Goal: Task Accomplishment & Management: Complete application form

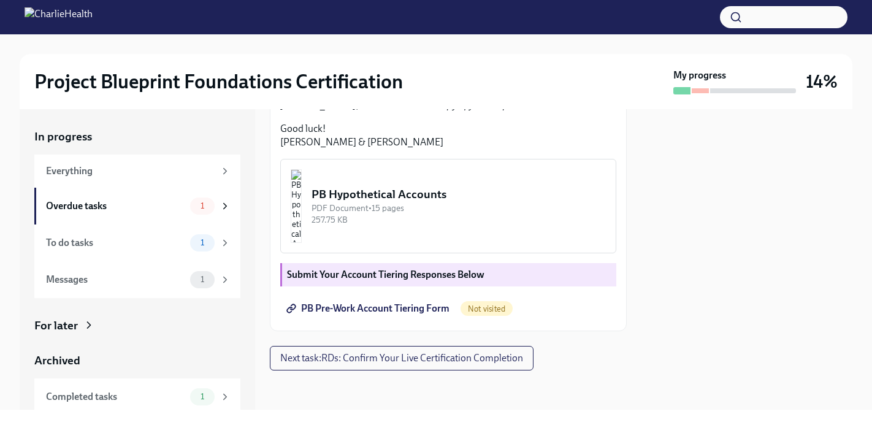
scroll to position [453, 0]
click at [359, 274] on strong "Submit Your Account Tiering Responses Below" at bounding box center [385, 275] width 197 height 12
click at [475, 277] on strong "Submit Your Account Tiering Responses Below" at bounding box center [385, 275] width 197 height 12
click at [392, 304] on span "PB Pre-Work Account Tiering Form" at bounding box center [369, 308] width 161 height 12
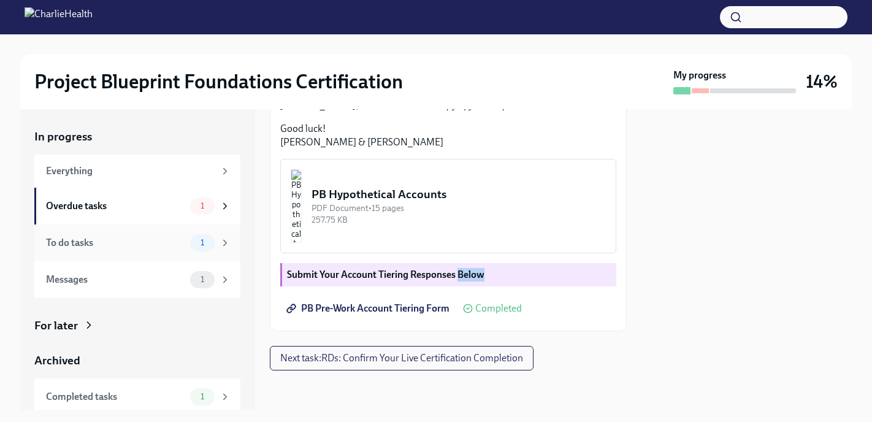
click at [104, 245] on div "To do tasks" at bounding box center [115, 242] width 139 height 13
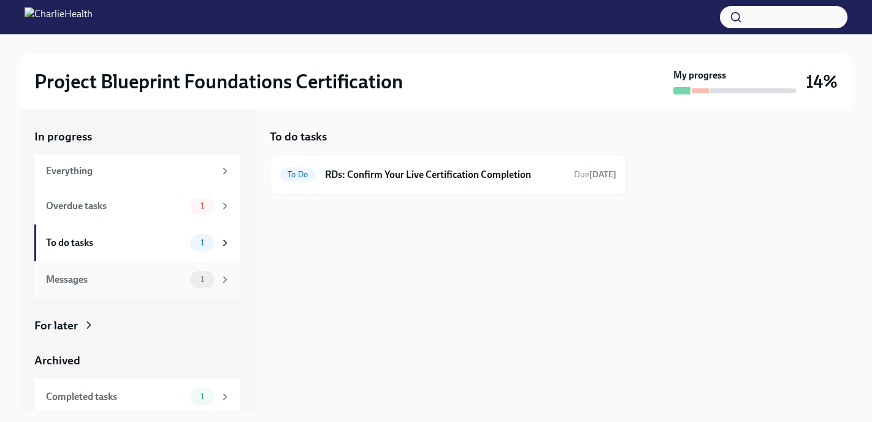
click at [220, 284] on icon at bounding box center [225, 279] width 11 height 11
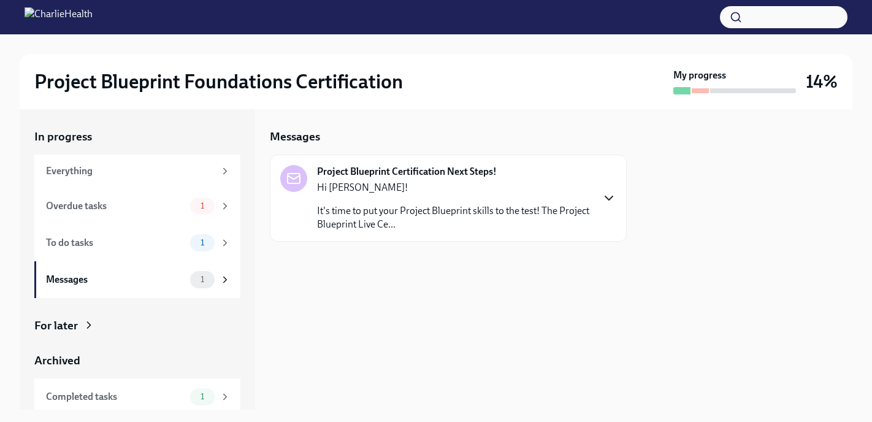
click at [606, 196] on icon "button" at bounding box center [608, 198] width 7 height 4
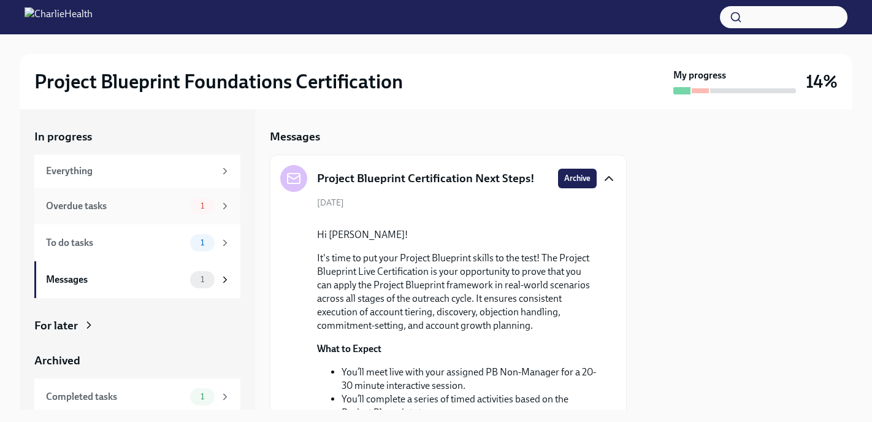
click at [114, 205] on div "Overdue tasks" at bounding box center [115, 205] width 139 height 13
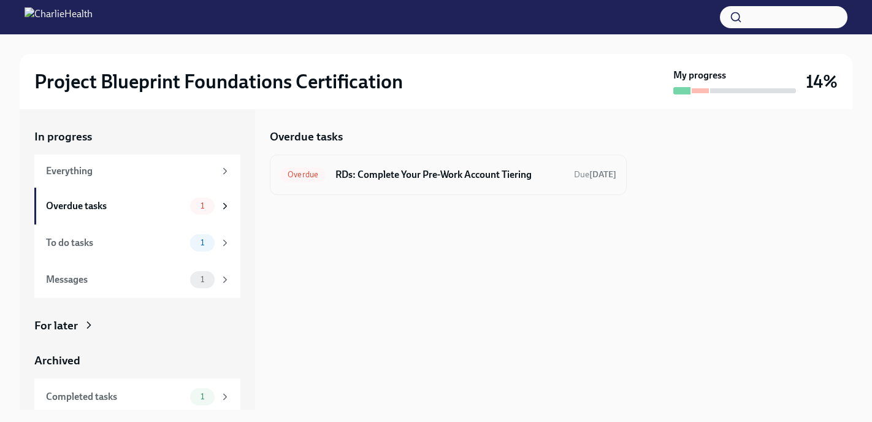
click at [459, 176] on h6 "RDs: Complete Your Pre-Work Account Tiering" at bounding box center [449, 174] width 229 height 13
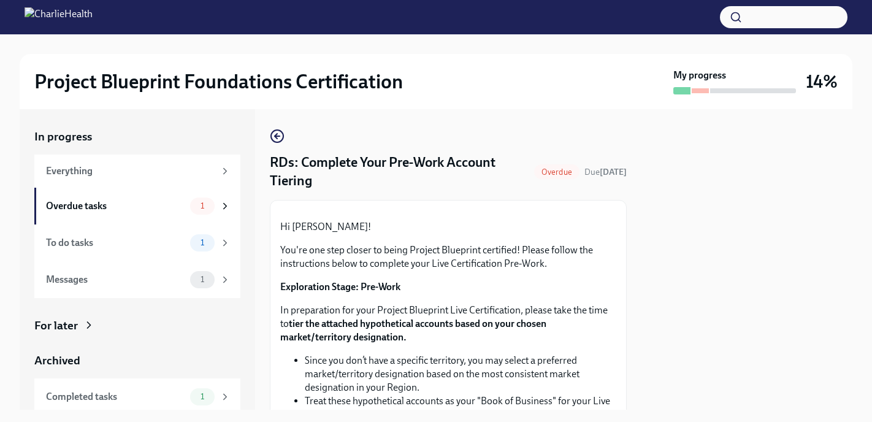
scroll to position [453, 0]
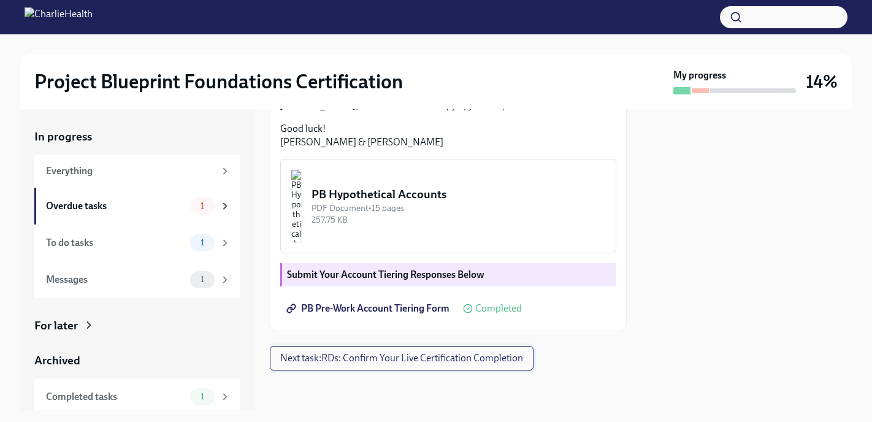
click at [391, 355] on span "Next task : RDs: Confirm Your Live Certification Completion" at bounding box center [401, 358] width 243 height 12
